Goal: Task Accomplishment & Management: Complete application form

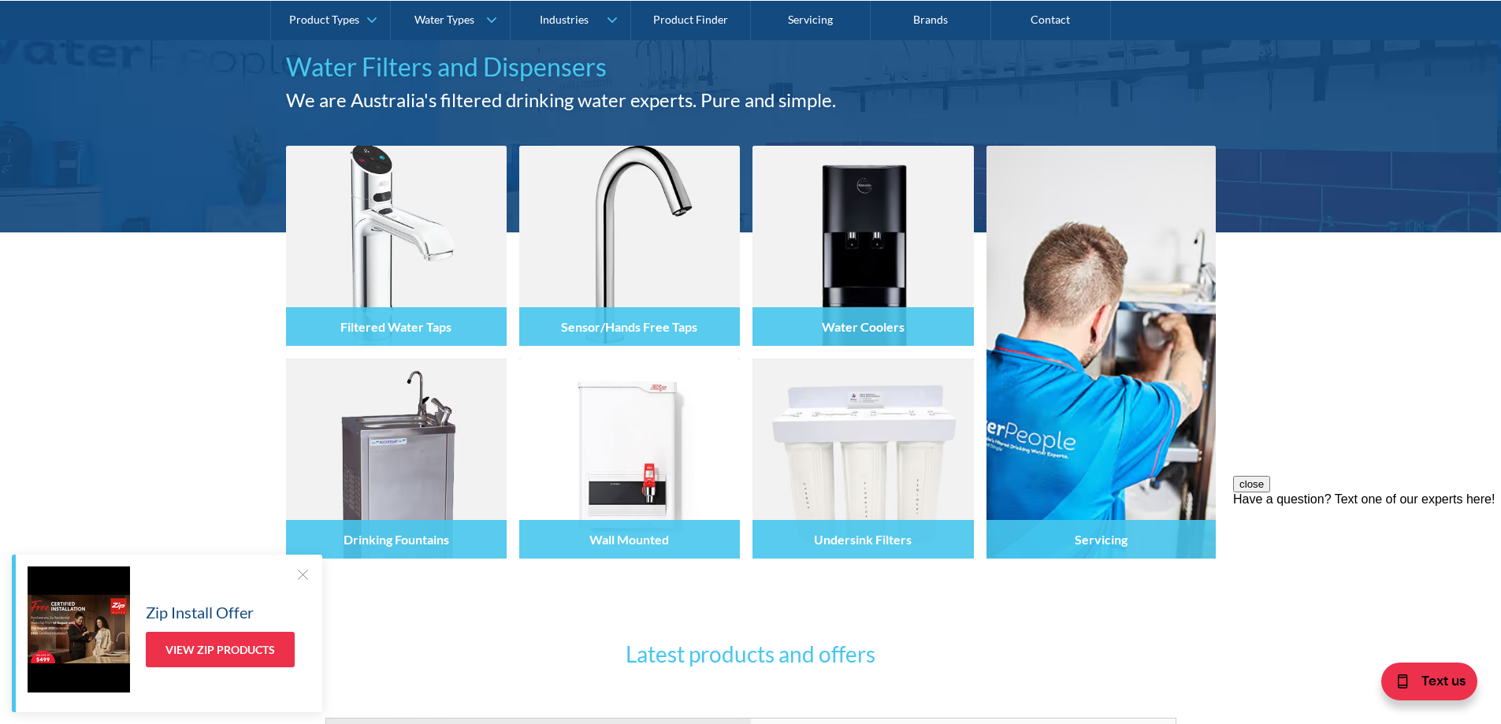
click at [305, 572] on div at bounding box center [303, 574] width 16 height 16
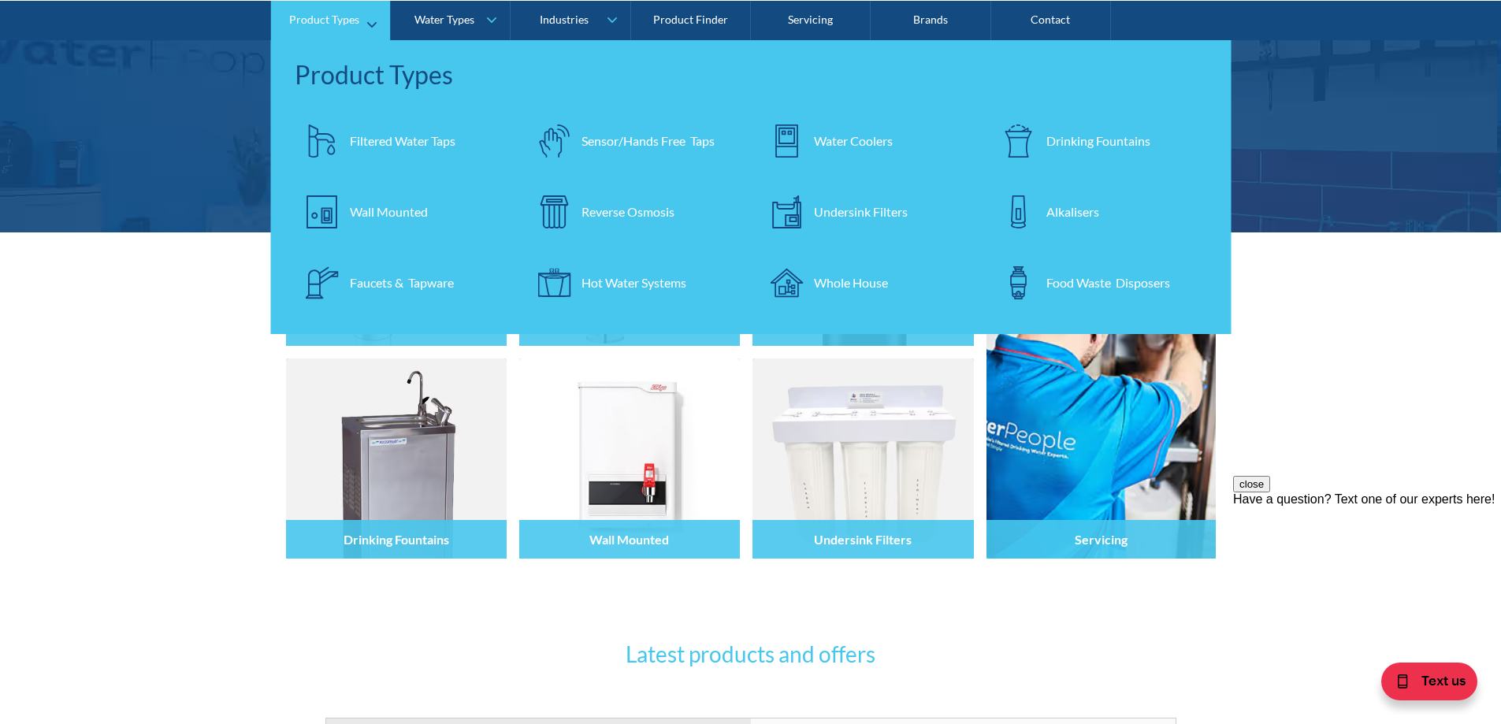
click at [369, 19] on link "Product Types" at bounding box center [330, 19] width 119 height 39
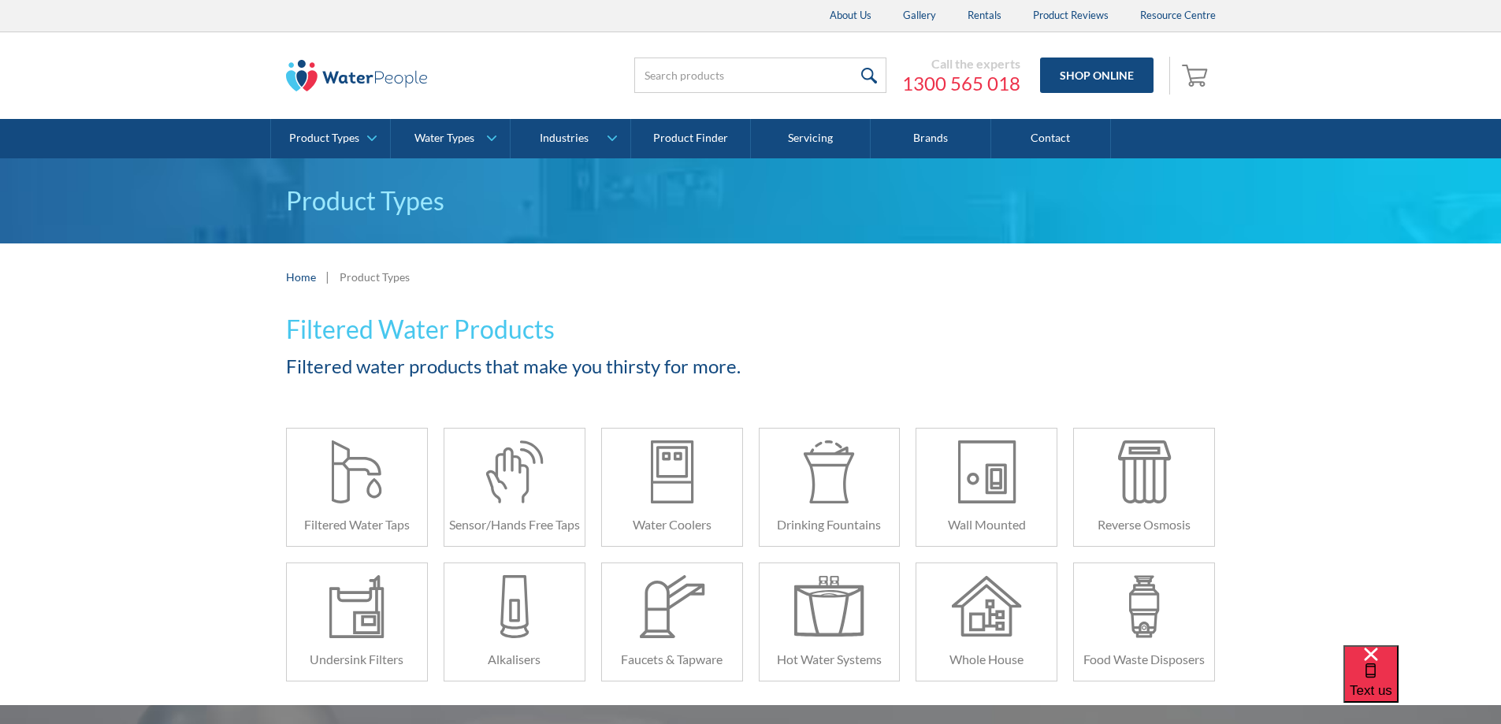
click at [173, 558] on div "Filtered Water Products Filtered water products that make you thirsty for more.…" at bounding box center [750, 507] width 1501 height 395
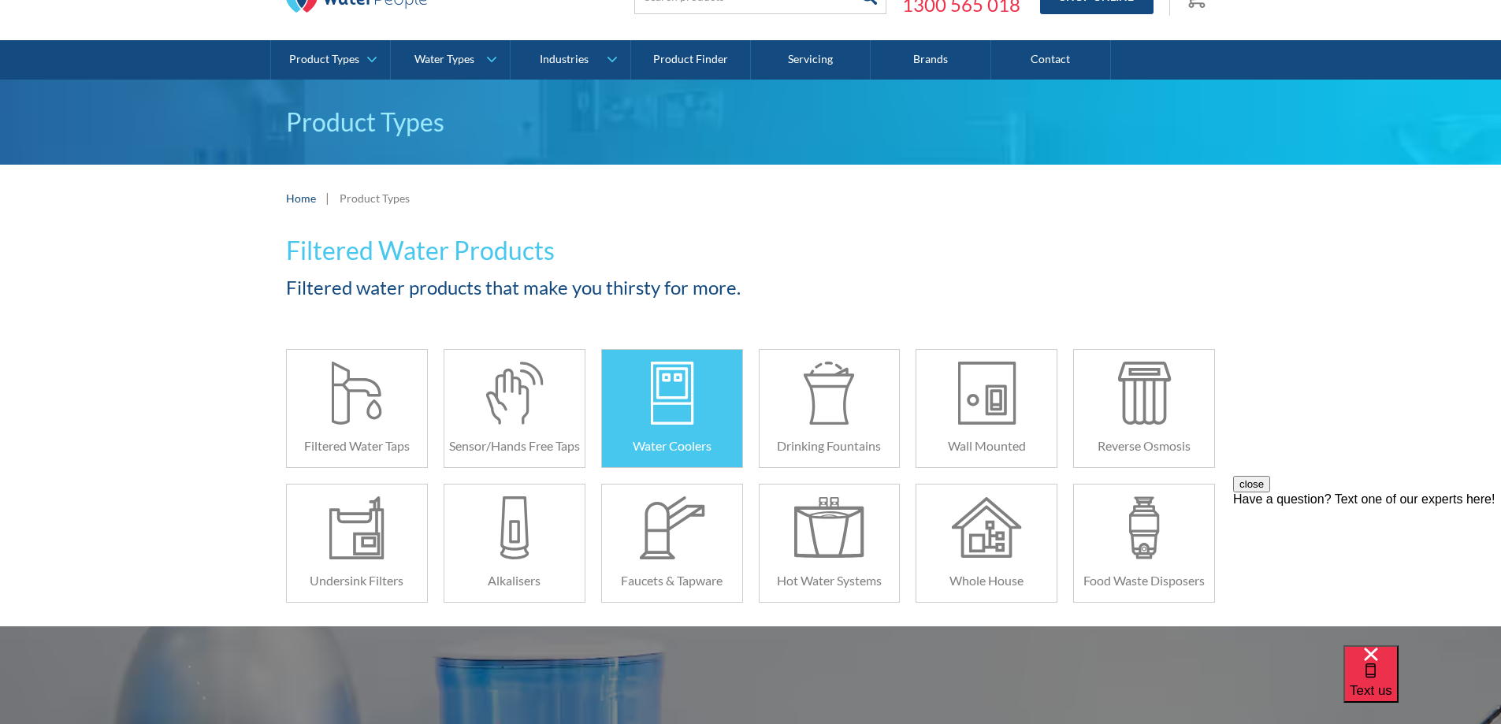
click at [674, 412] on div at bounding box center [671, 393] width 70 height 63
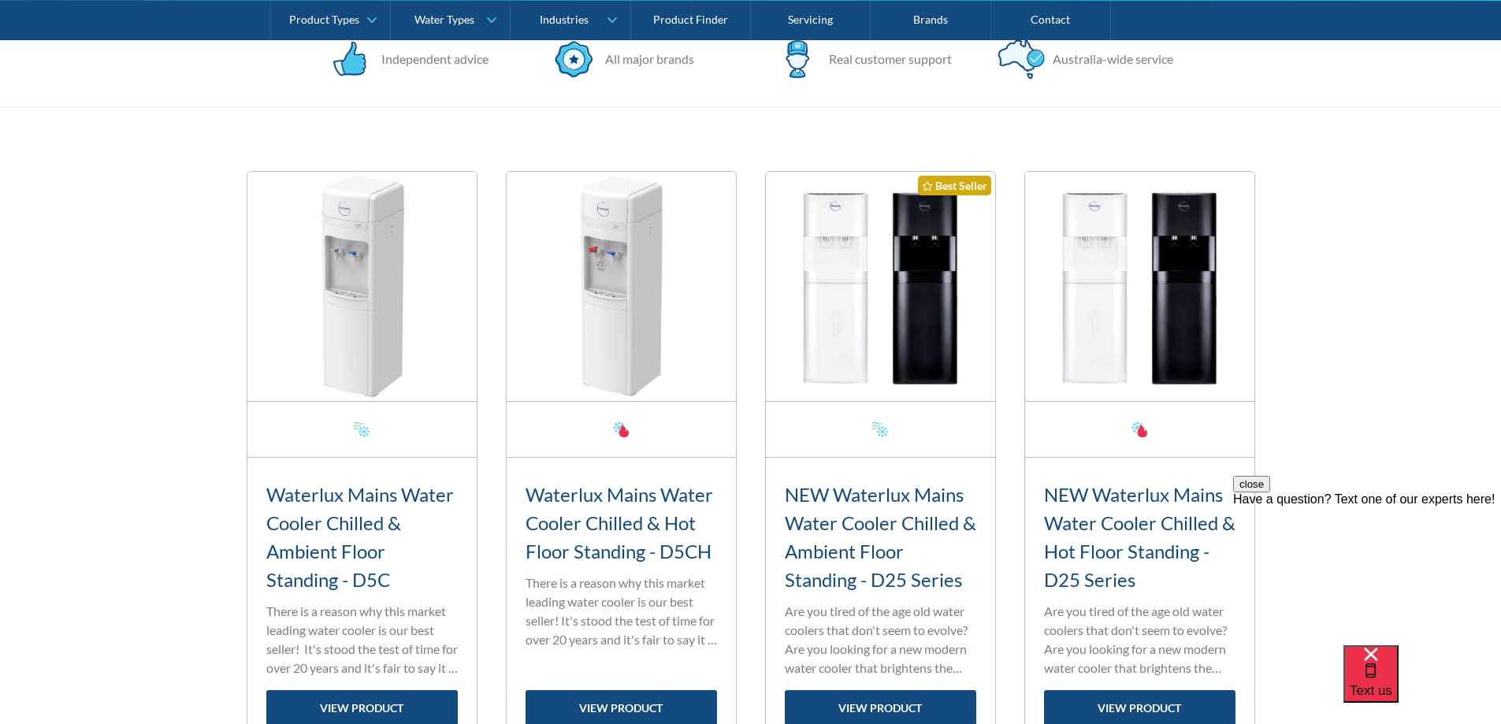
scroll to position [551, 0]
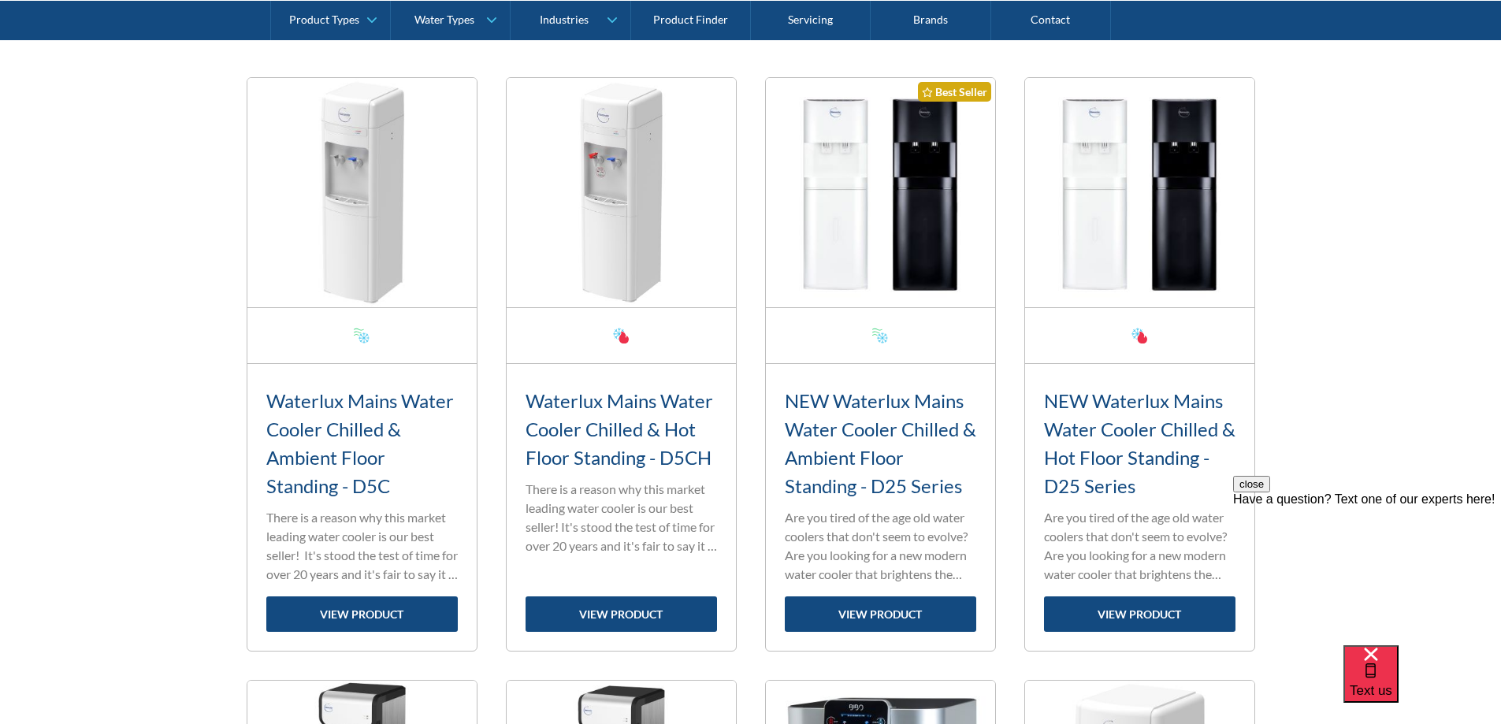
click at [1270, 492] on button "close" at bounding box center [1251, 484] width 37 height 17
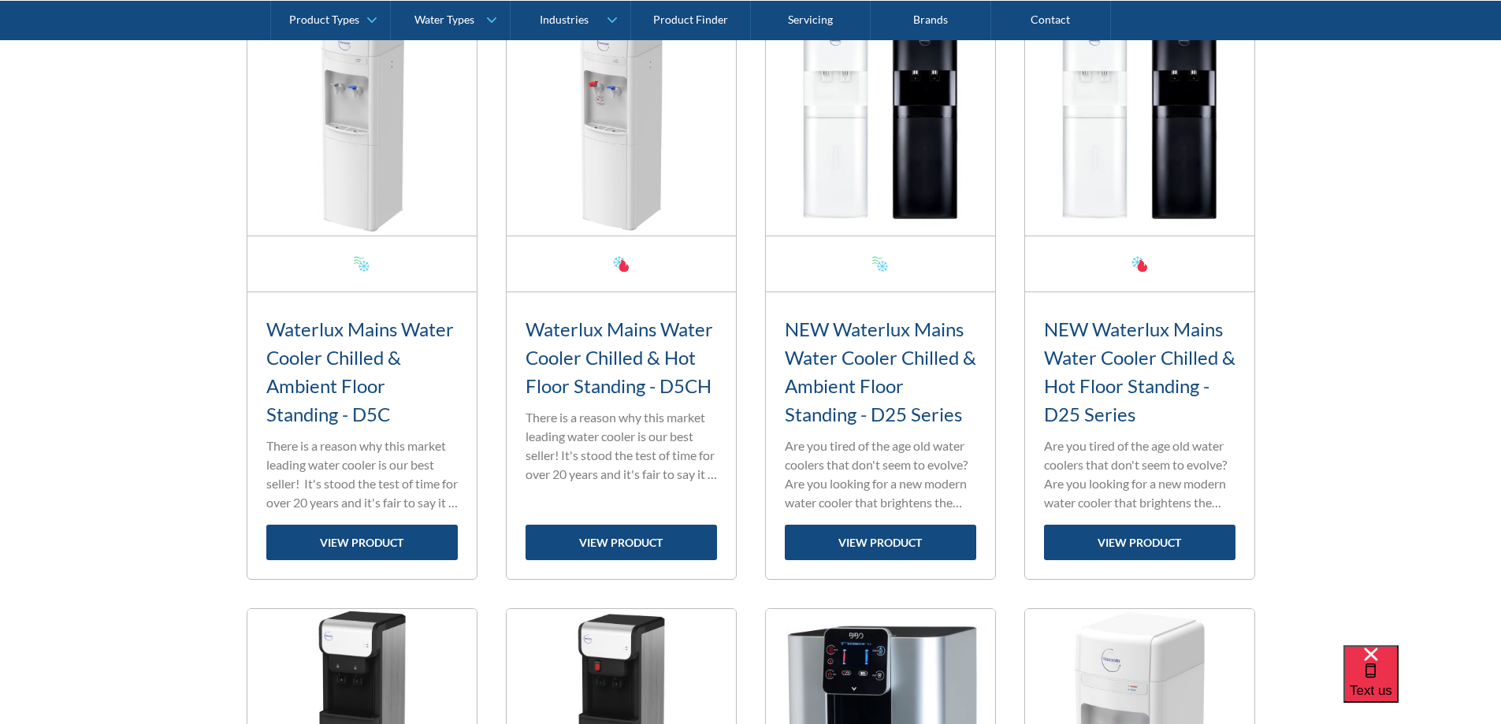
scroll to position [630, 0]
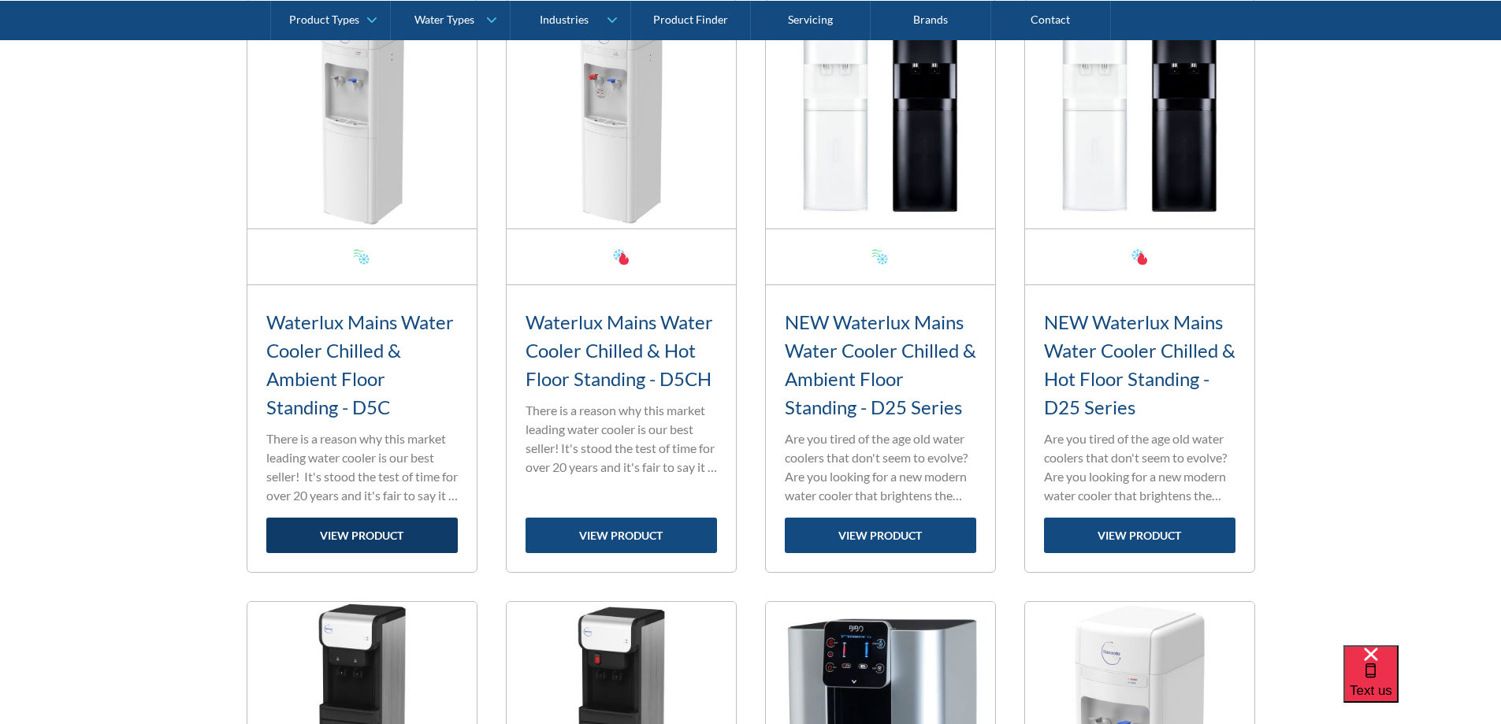
click at [375, 528] on link "view product" at bounding box center [361, 534] width 191 height 35
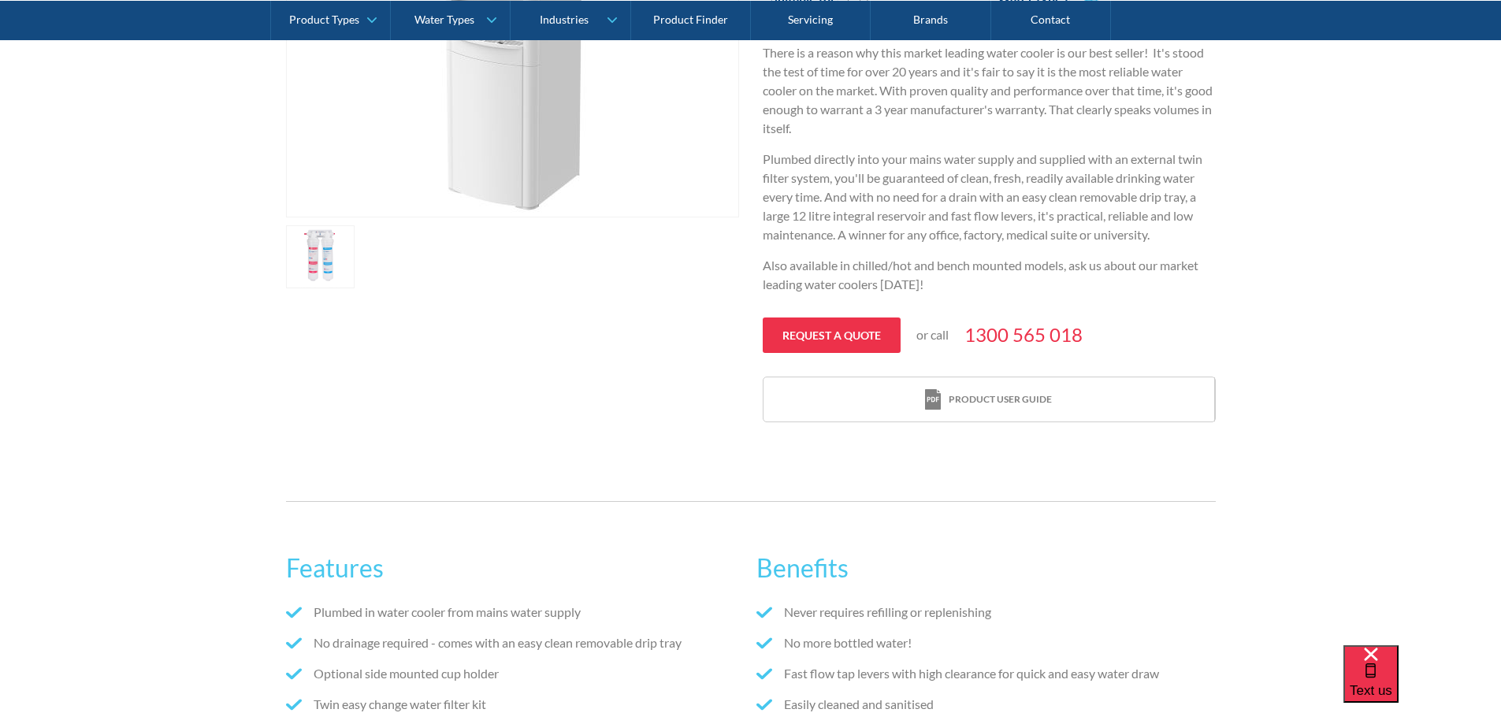
scroll to position [551, 0]
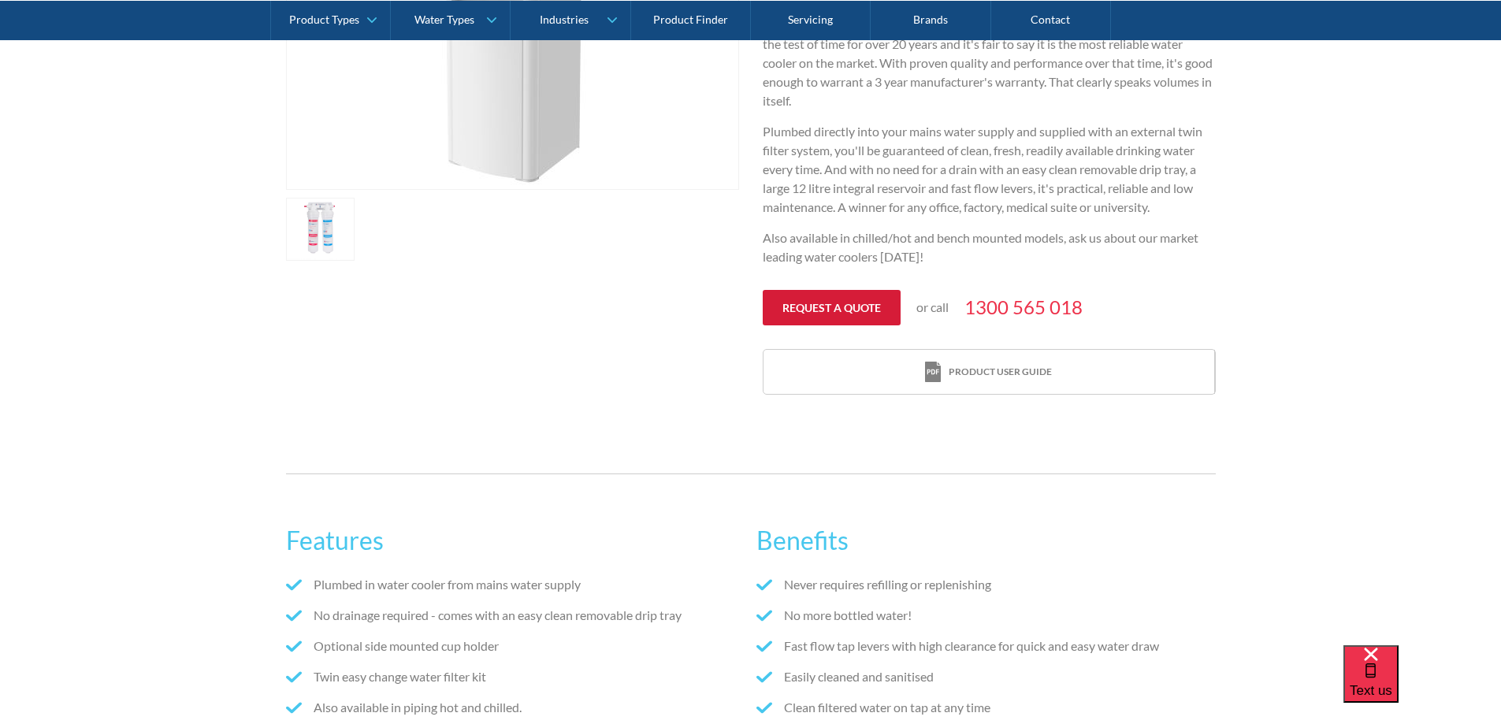
click at [828, 312] on link "Request a quote" at bounding box center [831, 307] width 138 height 35
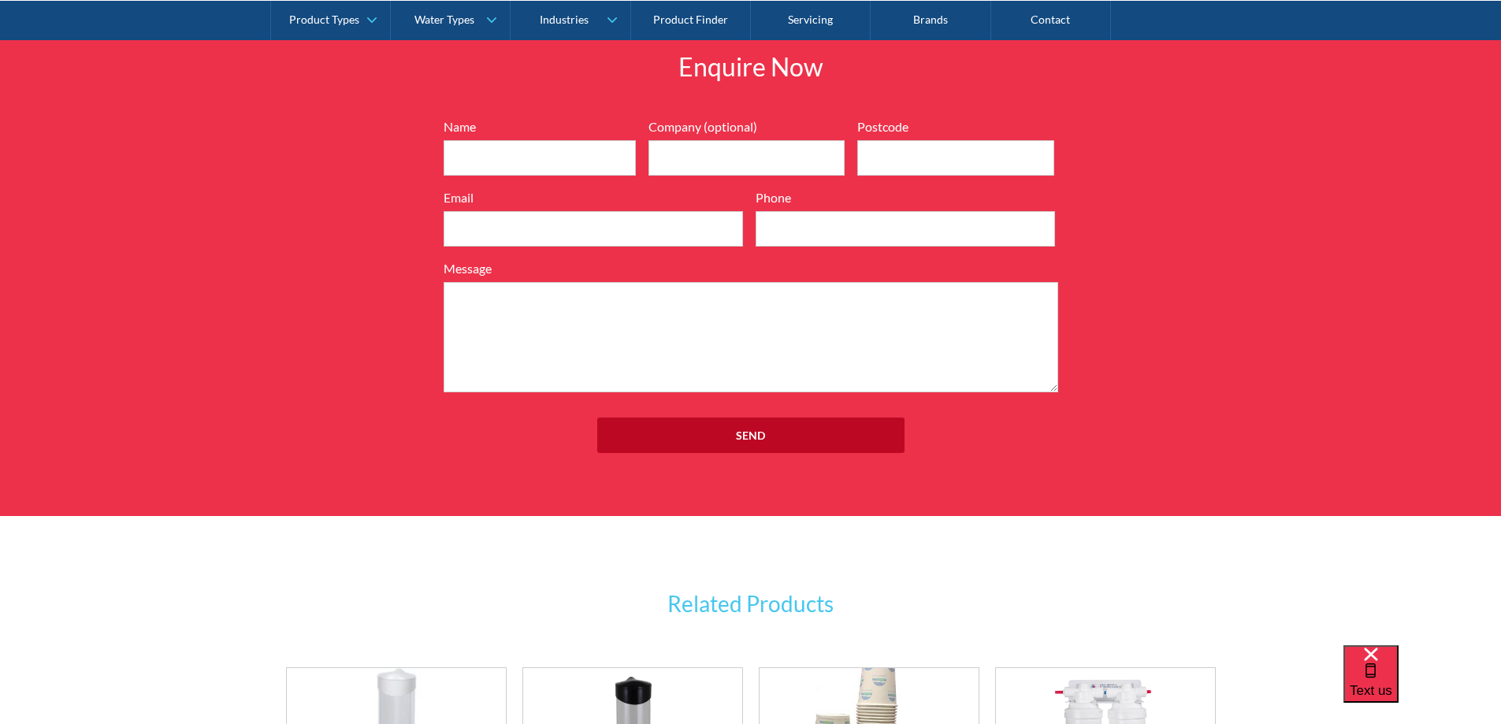
scroll to position [1818, 0]
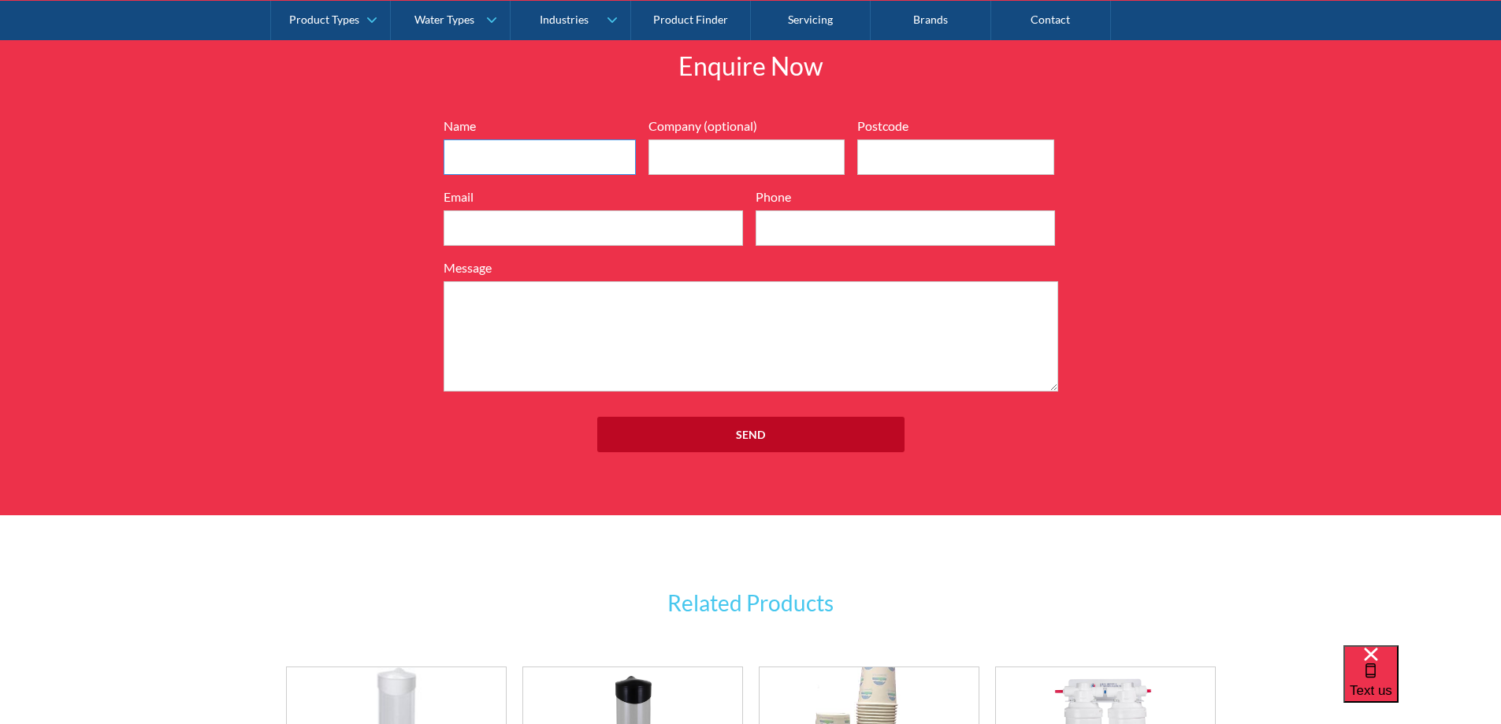
click at [503, 173] on input "Name" at bounding box center [539, 156] width 192 height 35
click at [533, 158] on input "Monique" at bounding box center [539, 156] width 192 height 35
type input "Monique caslick"
type input "GrainCorp"
click at [230, 409] on div "Enquire Now 7199ebfc89469718eadd6f0c0345ca51cae17984353ea86a4a584a90323ec471d39…" at bounding box center [750, 257] width 1501 height 515
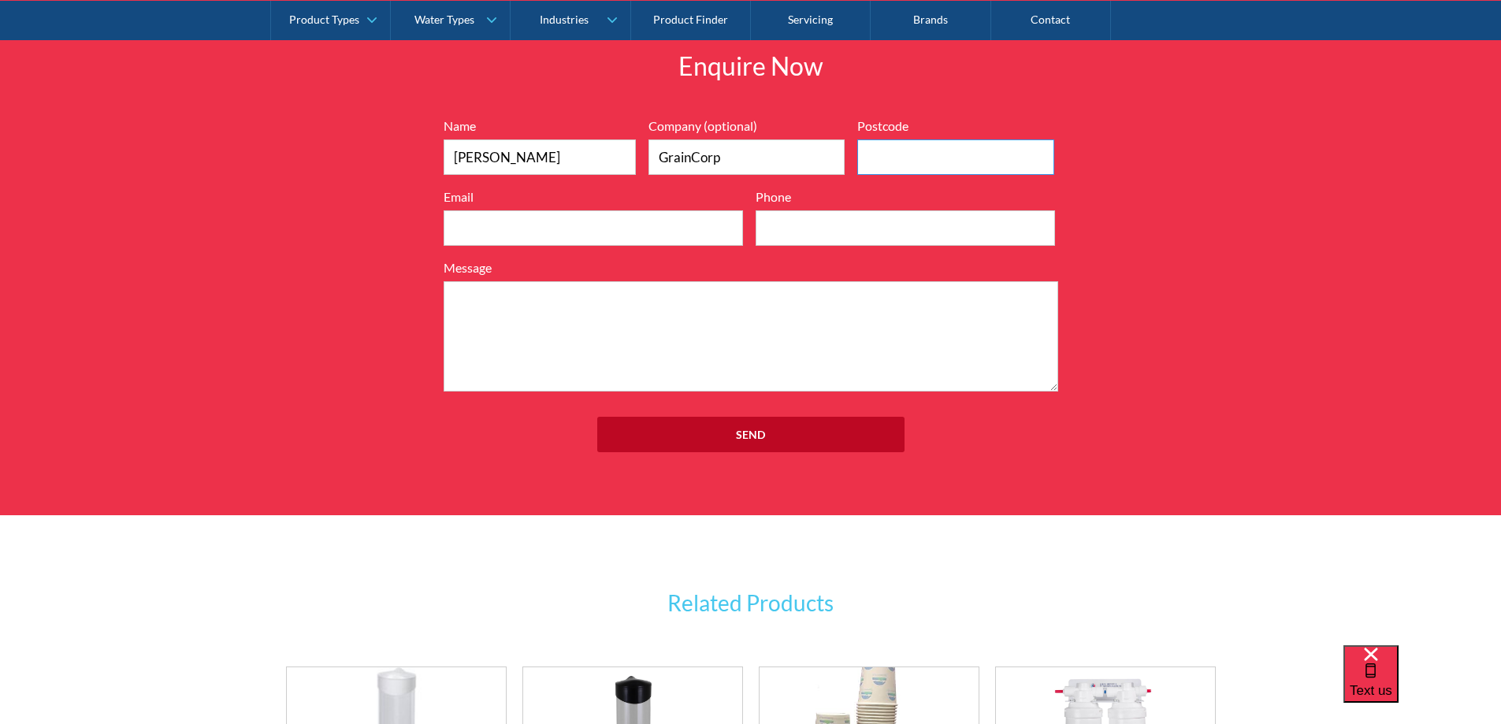
click at [894, 158] on input "Postcode" at bounding box center [955, 156] width 197 height 35
type input "3515"
type input "monique.caslick@graincorp.com.au"
type input "0498246293"
click at [610, 303] on textarea "Message" at bounding box center [750, 336] width 614 height 110
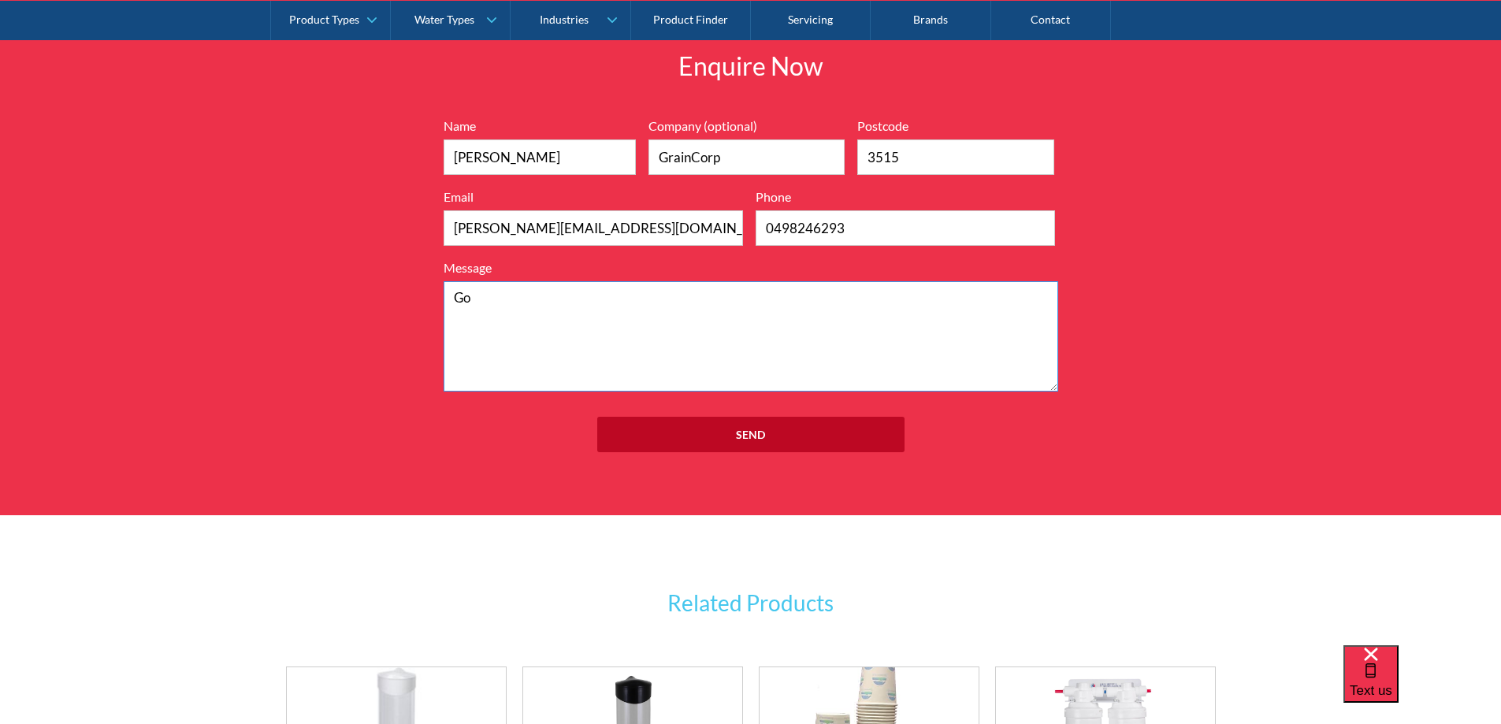
type textarea "G"
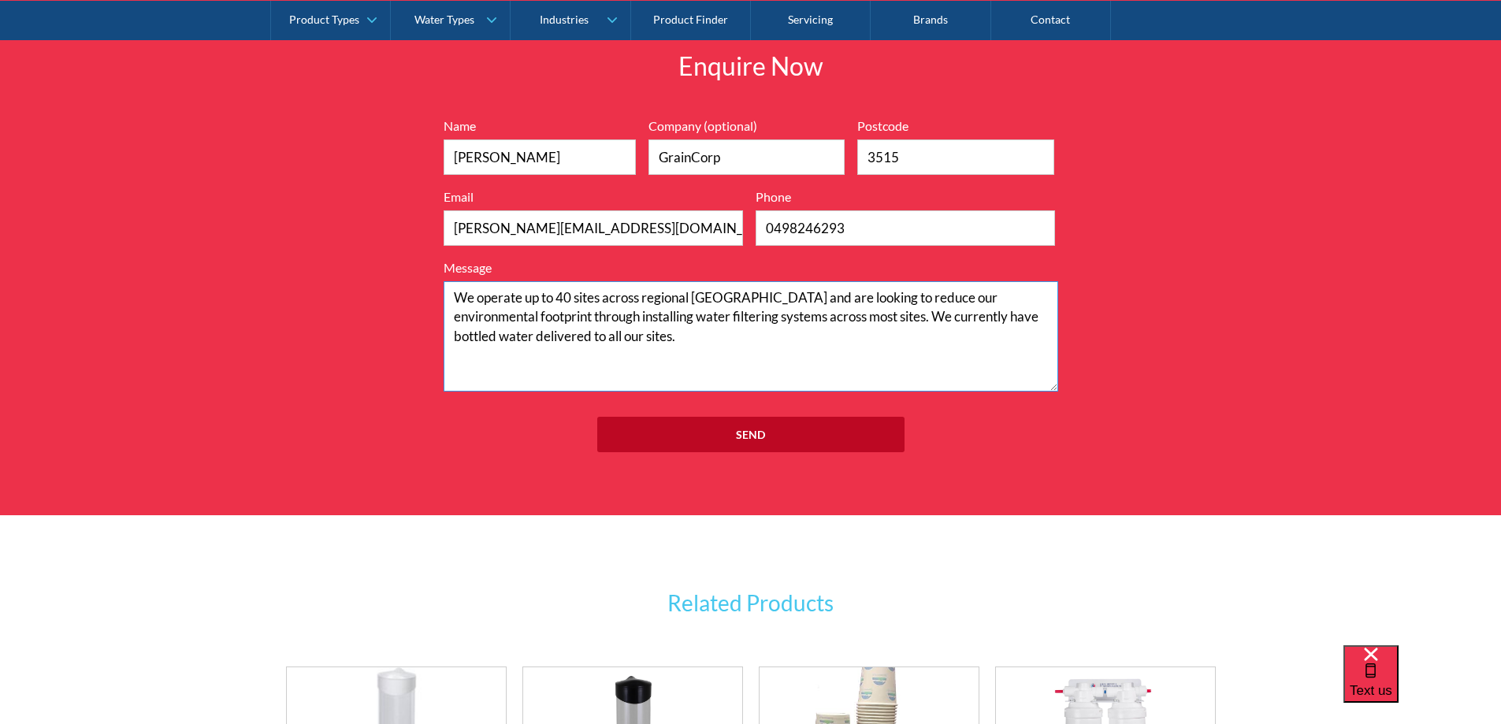
click at [617, 316] on textarea "We operate up to 40 sites across regional Victoria and are looking to reduce ou…" at bounding box center [750, 336] width 614 height 110
click at [680, 338] on textarea "We operate up to 40 sites across regional Victoria and are looking to reduce ou…" at bounding box center [750, 336] width 614 height 110
click at [744, 295] on textarea "We operate up to 40 sites across regional Victoria and are looking to reduce ou…" at bounding box center [750, 336] width 614 height 110
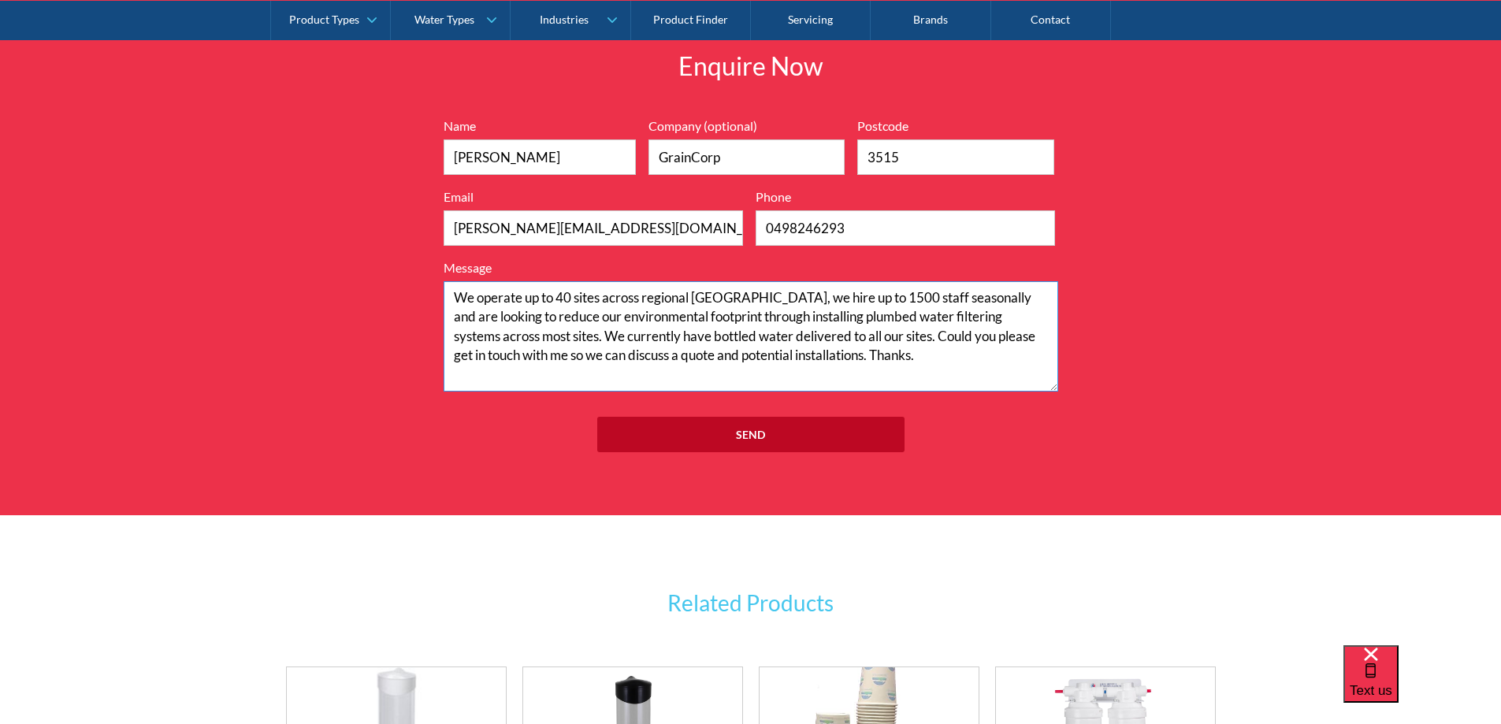
click at [807, 356] on textarea "We operate up to 40 sites across regional Victoria, we hire up to 1500 staff se…" at bounding box center [750, 336] width 614 height 110
type textarea "We operate up to 40 sites across regional Victoria, we hire up to 1500 staff se…"
click at [777, 432] on input "Send" at bounding box center [750, 434] width 307 height 35
